Goal: Entertainment & Leisure: Consume media (video, audio)

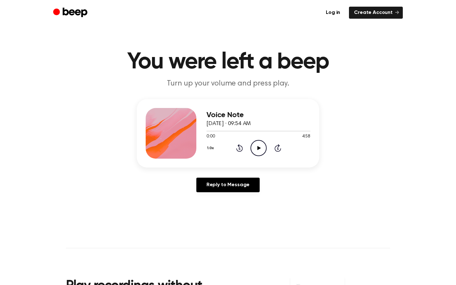
click at [257, 148] on icon "Play Audio" at bounding box center [258, 148] width 16 height 16
click at [261, 146] on icon "Play Audio" at bounding box center [258, 148] width 16 height 16
click at [256, 146] on icon "Play Audio" at bounding box center [258, 148] width 16 height 16
click at [255, 144] on icon "Play Audio" at bounding box center [258, 148] width 16 height 16
click at [260, 147] on icon "Play Audio" at bounding box center [258, 148] width 16 height 16
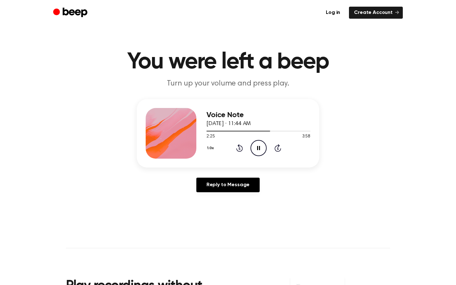
click at [261, 146] on icon "Pause Audio" at bounding box center [258, 148] width 16 height 16
